Goal: Transaction & Acquisition: Purchase product/service

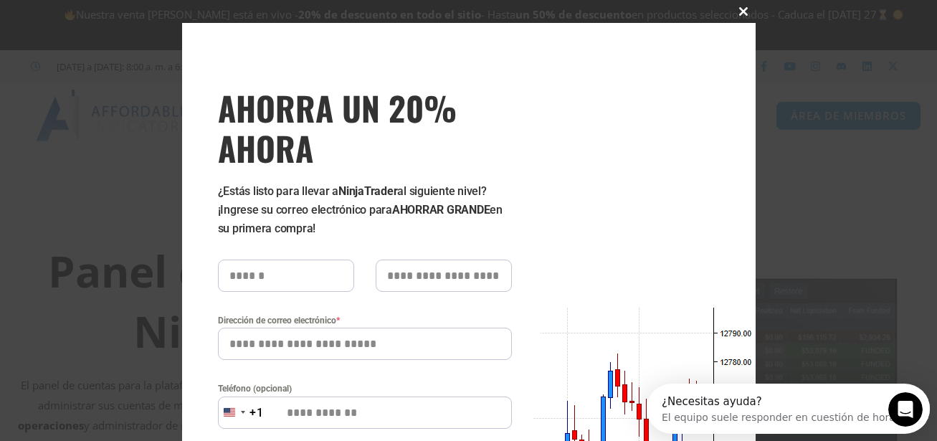
click at [739, 11] on span at bounding box center [743, 11] width 23 height 9
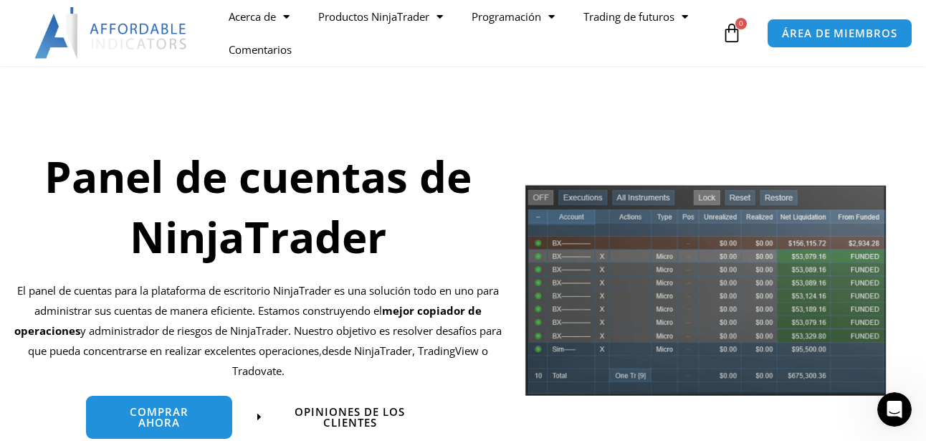
scroll to position [238, 0]
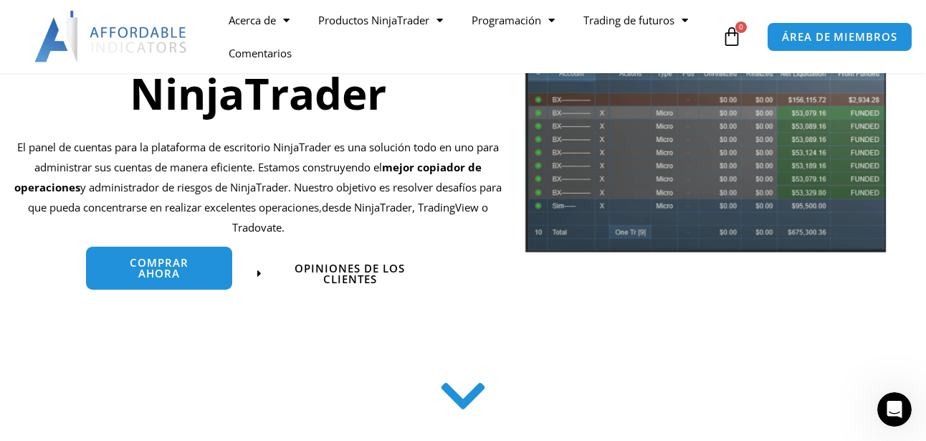
click at [156, 267] on span "Comprar ahora" at bounding box center [159, 268] width 103 height 22
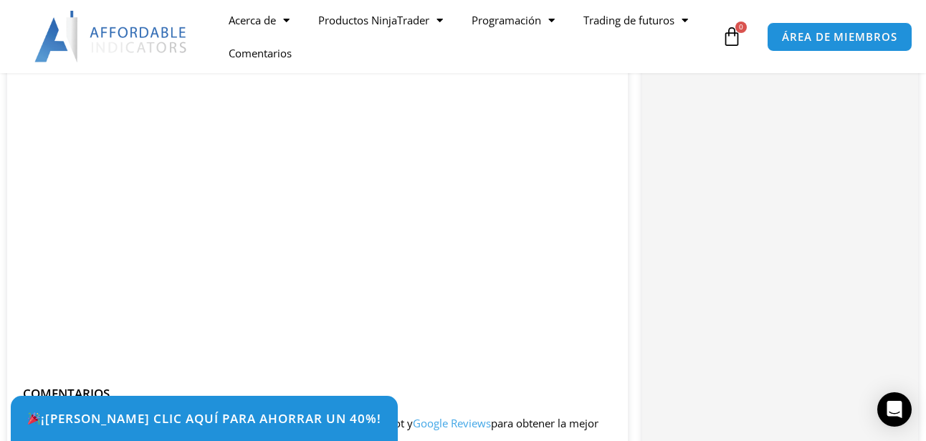
scroll to position [1953, 0]
